Goal: Transaction & Acquisition: Purchase product/service

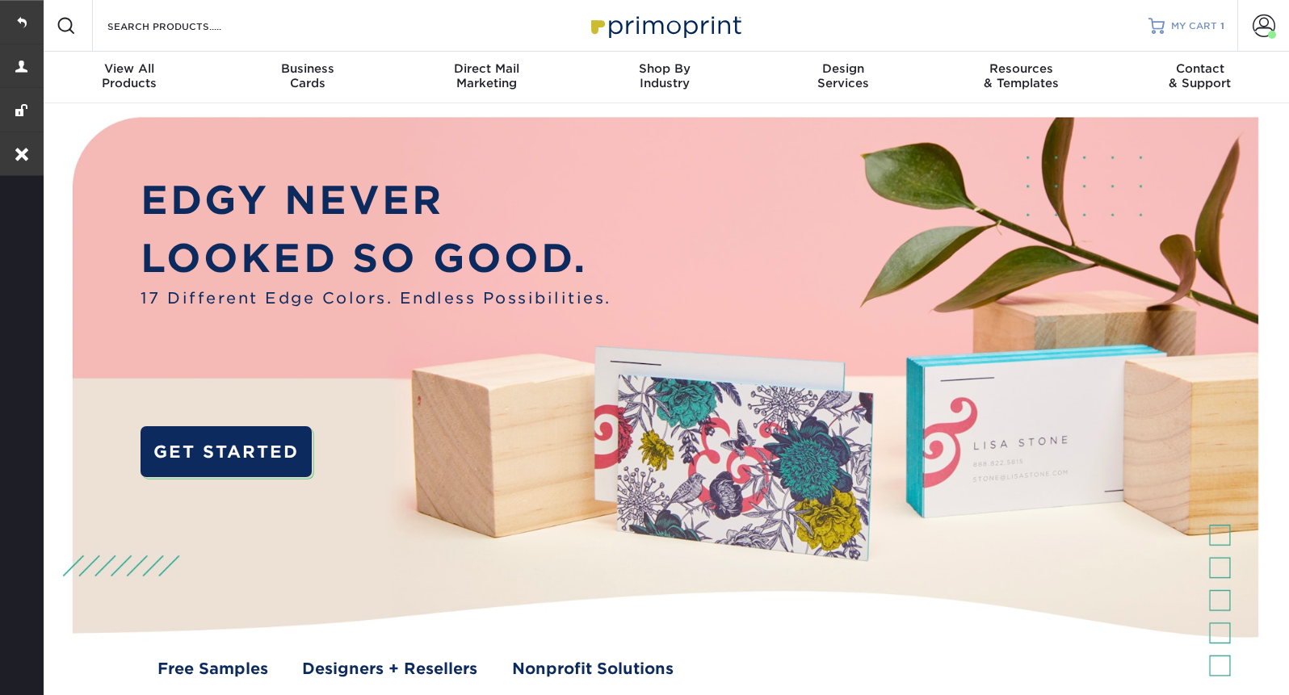
click at [1207, 25] on span "MY CART" at bounding box center [1194, 26] width 46 height 14
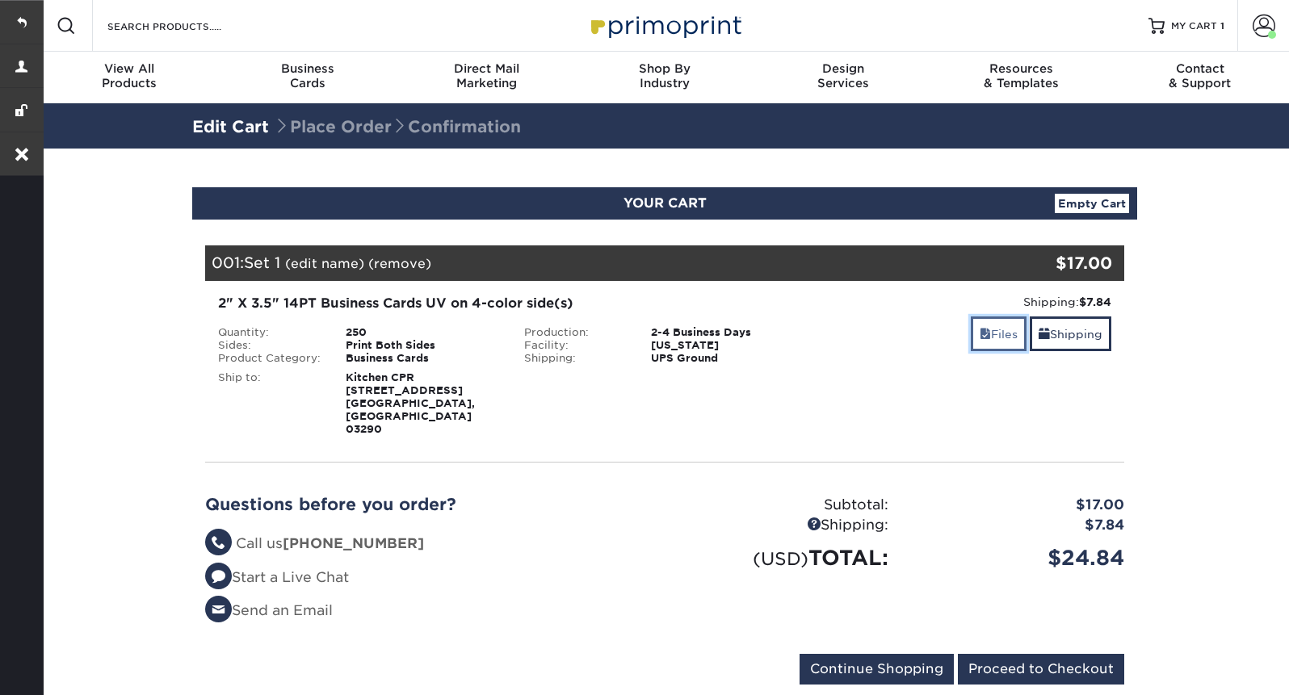
click at [1006, 335] on link "Files" at bounding box center [999, 334] width 56 height 35
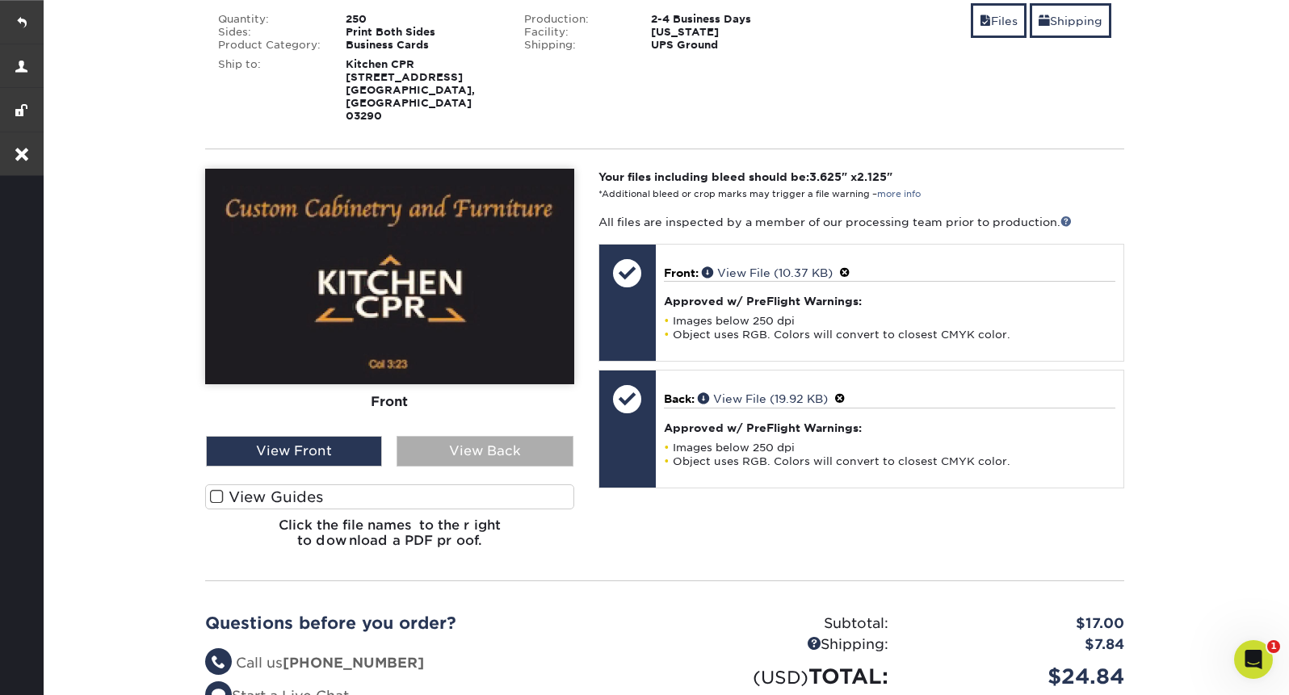
click at [456, 436] on div "View Back" at bounding box center [485, 451] width 176 height 31
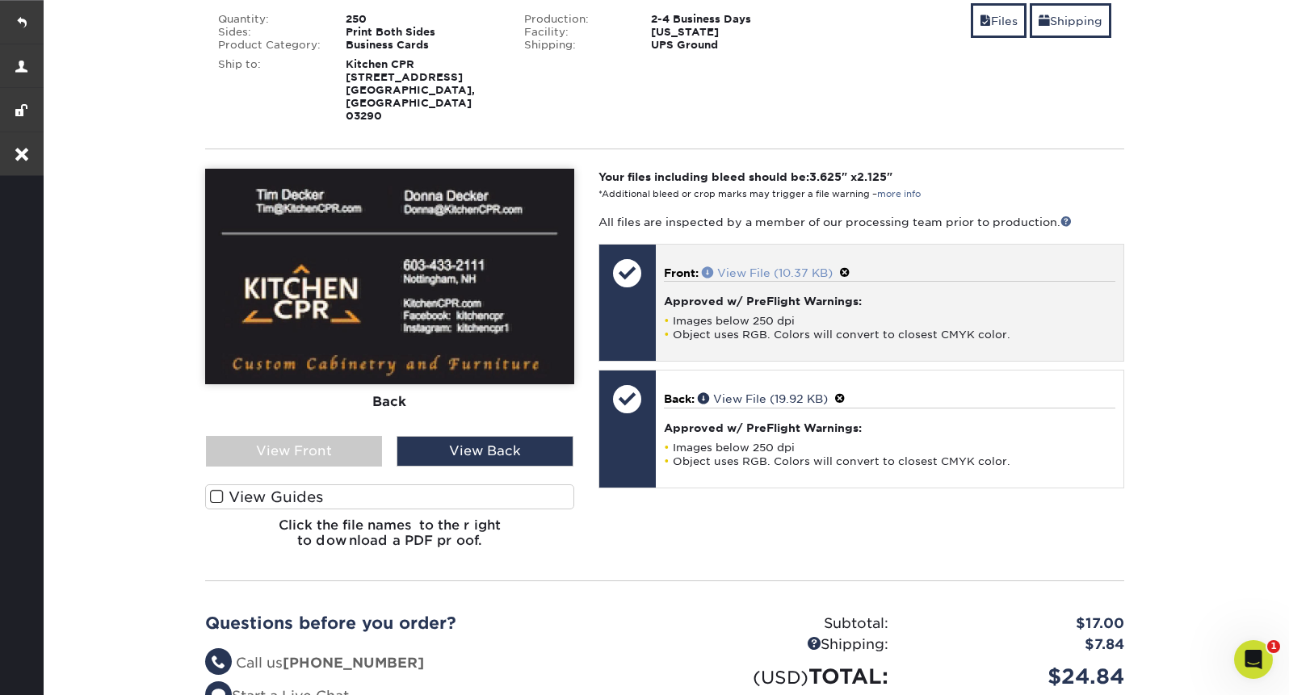
click at [788, 267] on link "View File (10.37 KB)" at bounding box center [767, 273] width 131 height 13
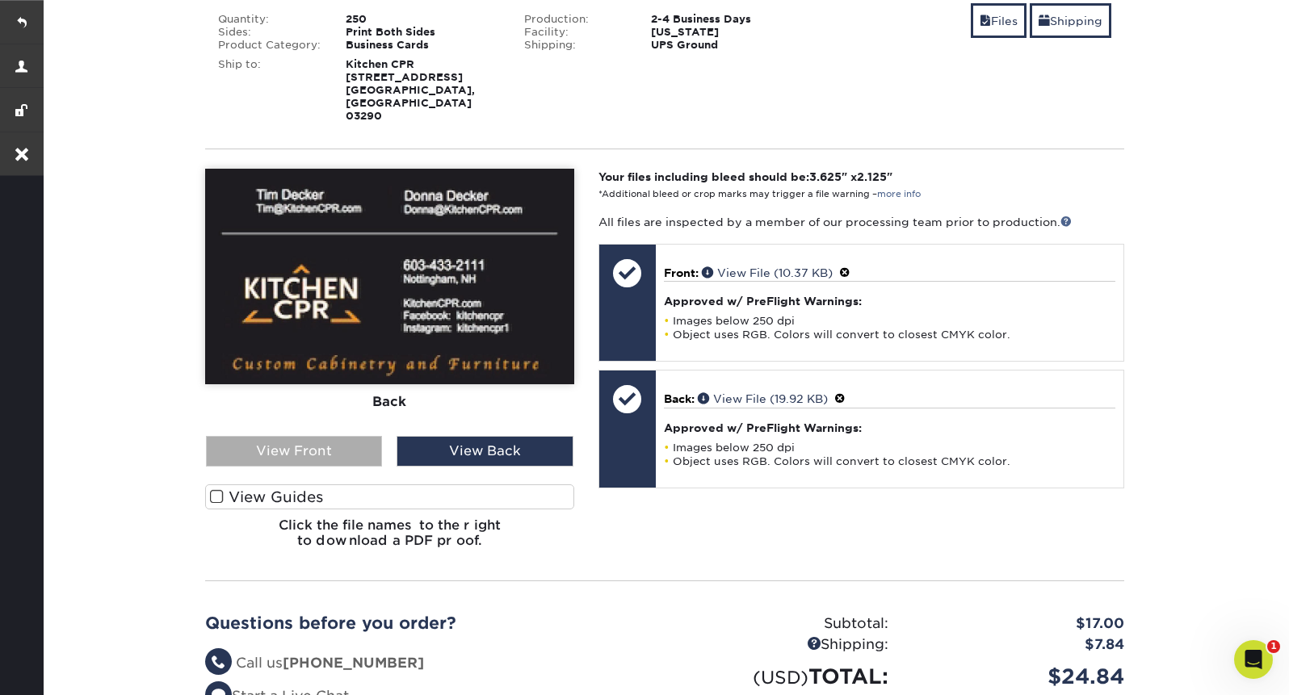
click at [326, 436] on div "View Front" at bounding box center [294, 451] width 176 height 31
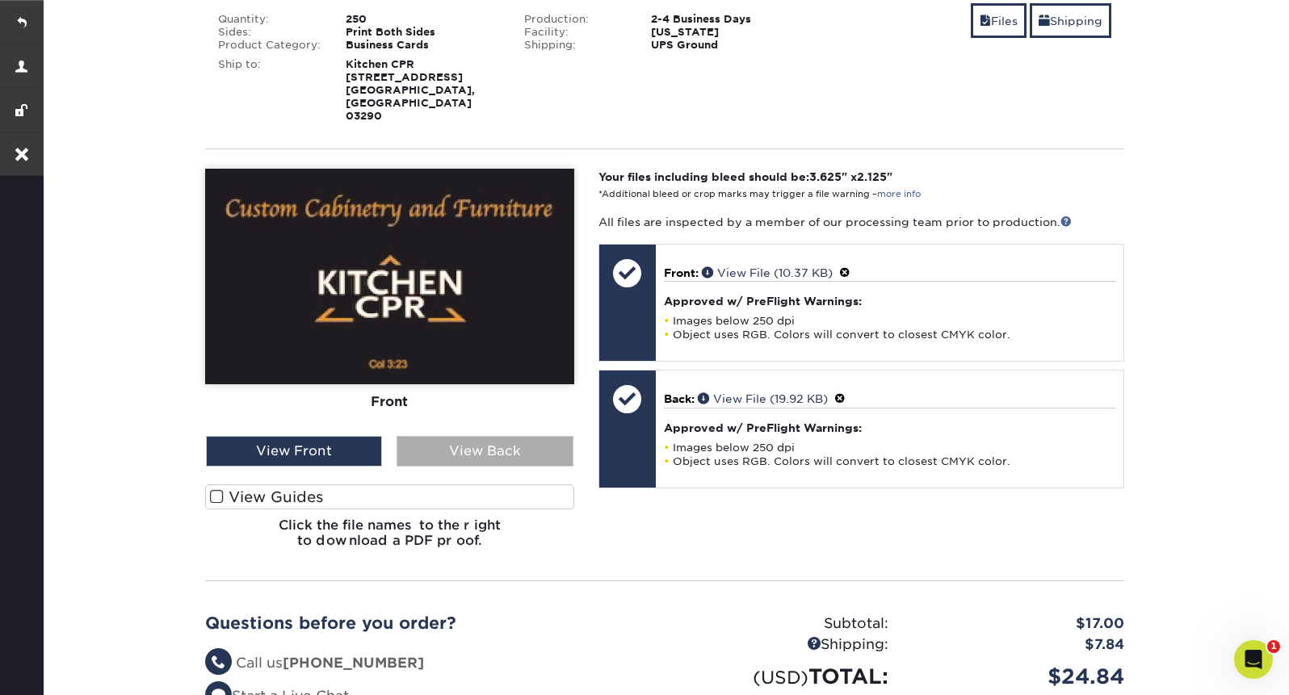
click at [438, 436] on div "View Back" at bounding box center [485, 451] width 176 height 31
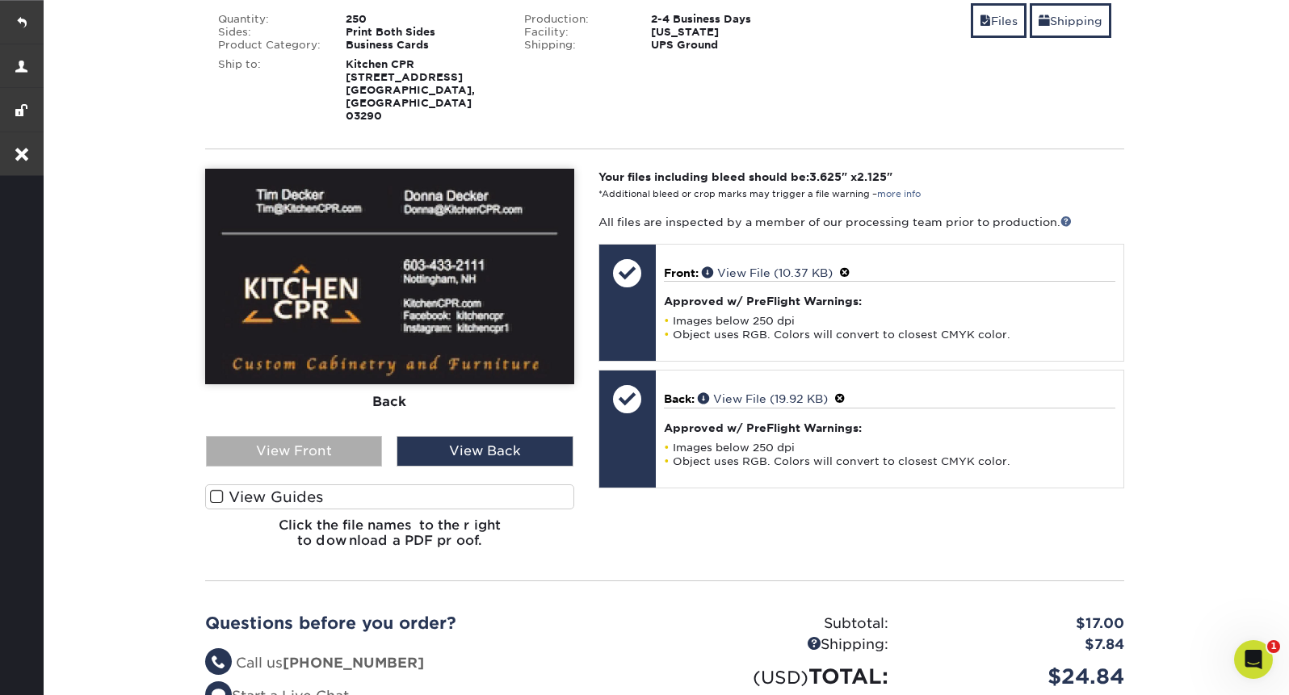
click at [321, 436] on div "View Front" at bounding box center [294, 451] width 176 height 31
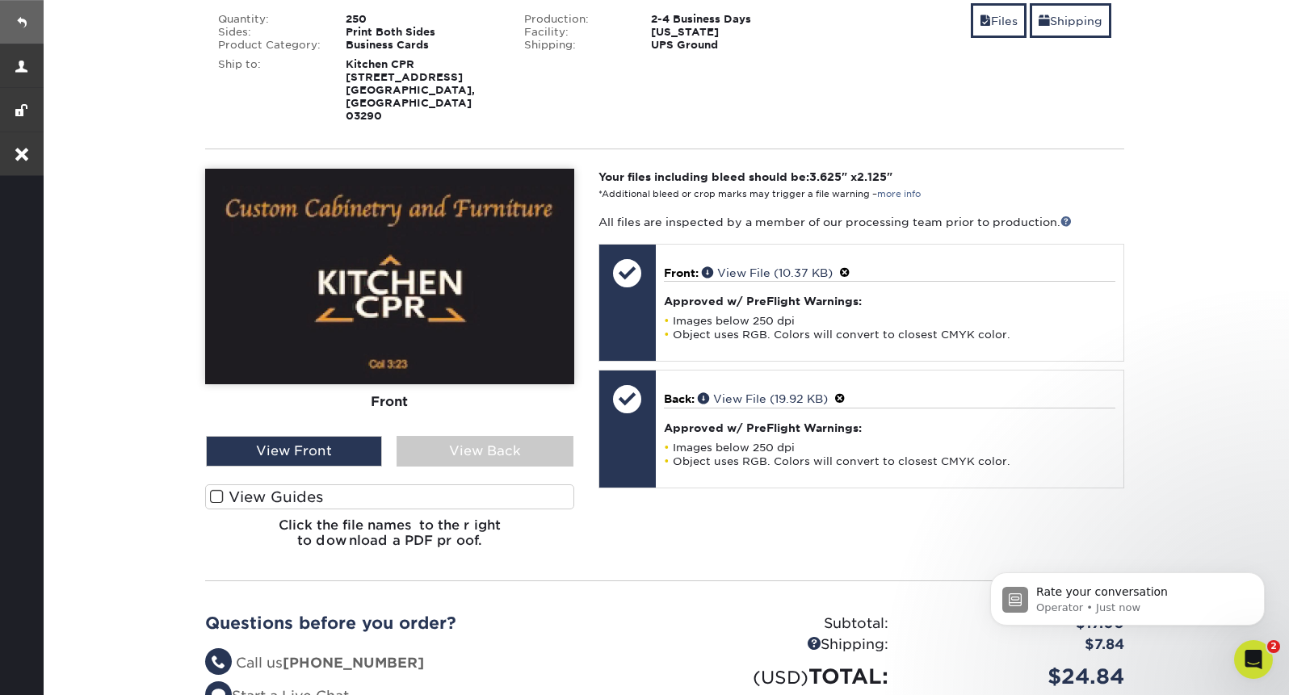
click at [16, 17] on link at bounding box center [22, 22] width 44 height 44
